Goal: Find specific page/section: Find specific page/section

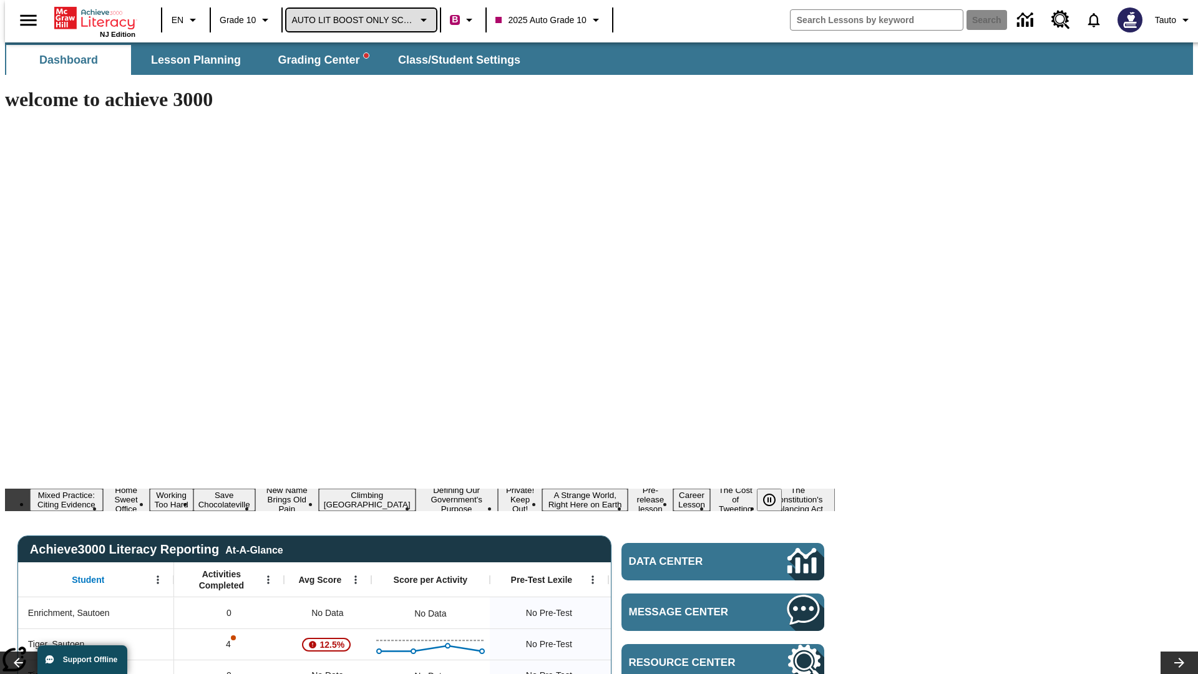
click at [358, 20] on span "AUTO LIT BOOST ONLY SCHOOL" at bounding box center [352, 20] width 123 height 13
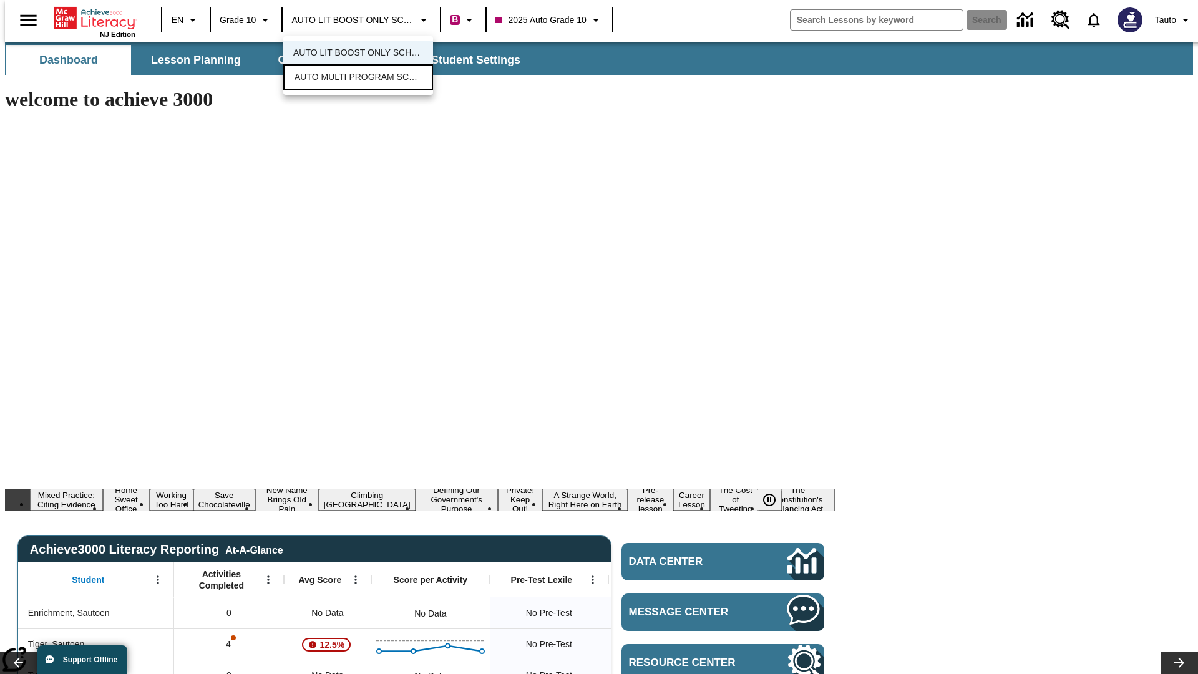
click at [358, 78] on span "AUTO MULTI PROGRAM SCHOOL" at bounding box center [358, 77] width 127 height 13
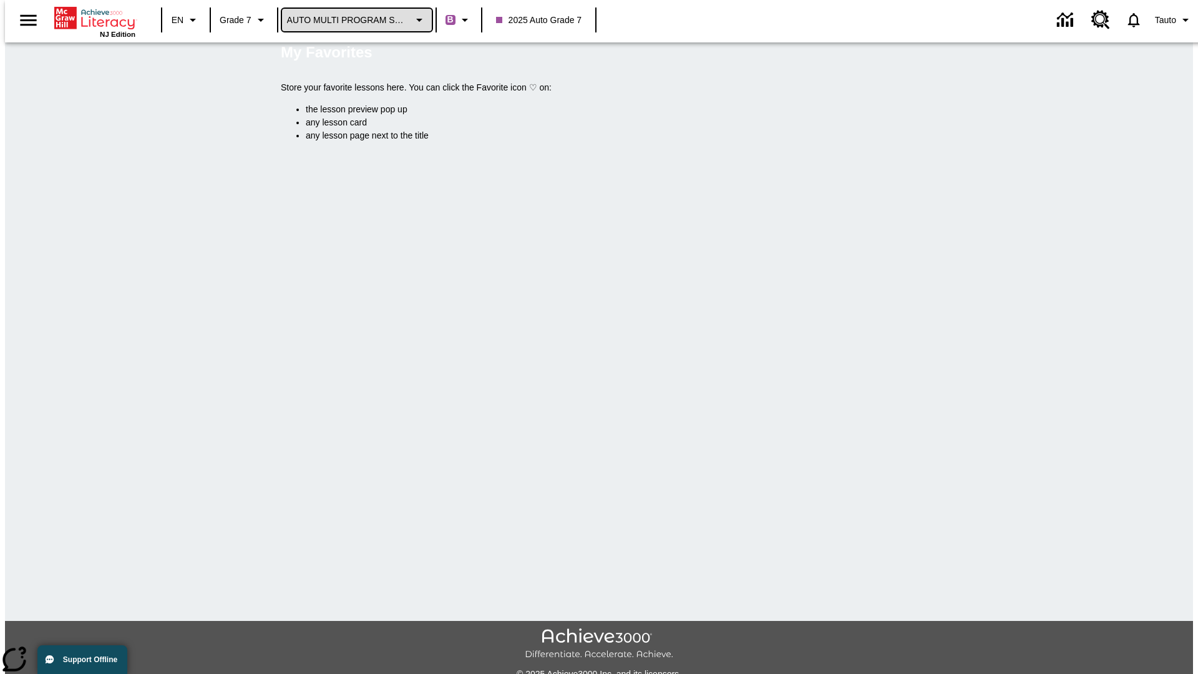
click at [353, 20] on span "AUTO MULTI PROGRAM SCHOOL" at bounding box center [348, 20] width 123 height 13
click at [353, 54] on span "AUTO LIT BOOST ONLY SCHOOL" at bounding box center [353, 52] width 130 height 13
